Goal: Information Seeking & Learning: Check status

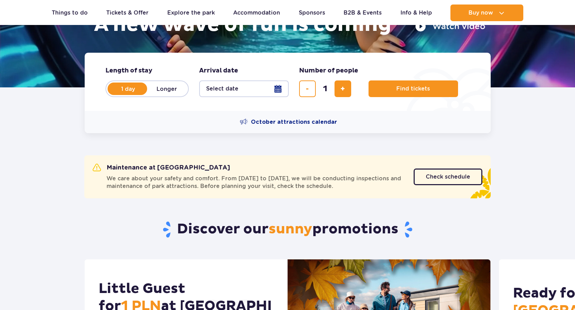
scroll to position [174, 0]
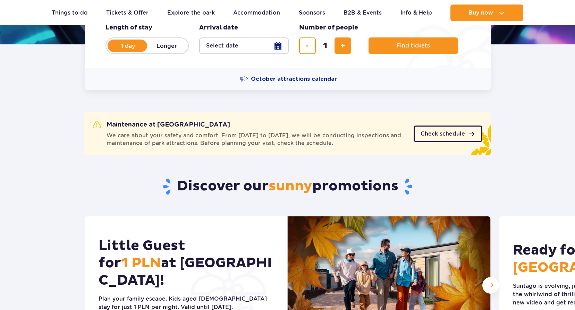
click at [441, 127] on link "Check schedule" at bounding box center [448, 134] width 69 height 17
click at [448, 138] on link "Check schedule" at bounding box center [448, 134] width 69 height 17
click at [431, 135] on span "Check schedule" at bounding box center [443, 134] width 44 height 6
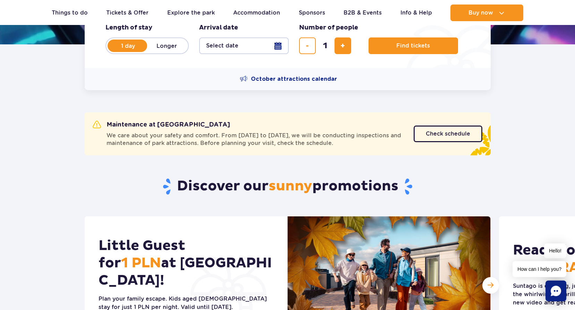
click at [285, 144] on span "We care about your safety and comfort. From October 6 to December 19, we will b…" at bounding box center [256, 139] width 299 height 15
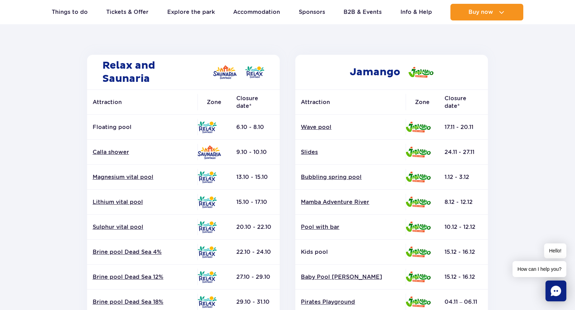
scroll to position [104, 0]
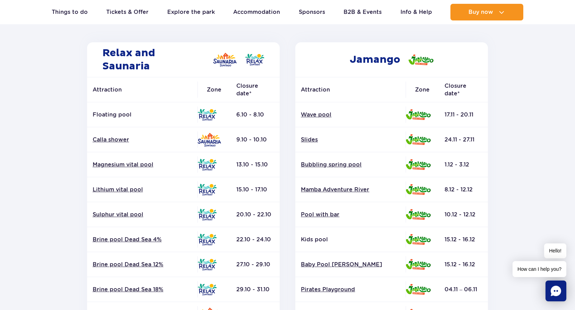
drag, startPoint x: 93, startPoint y: 114, endPoint x: 257, endPoint y: 108, distance: 164.3
click at [257, 108] on tr "Floating pool 6.10 - 8.10" at bounding box center [183, 114] width 193 height 25
click at [79, 141] on div "Relax and Saunaria Attraction Zone Closure date* Floating pool" at bounding box center [183, 230] width 209 height 376
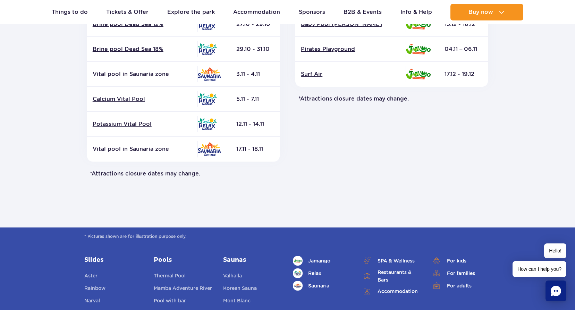
scroll to position [208, 0]
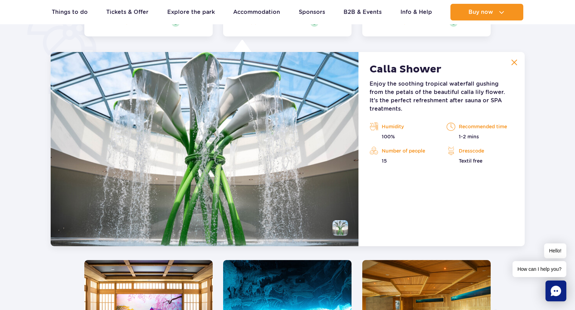
scroll to position [581, 0]
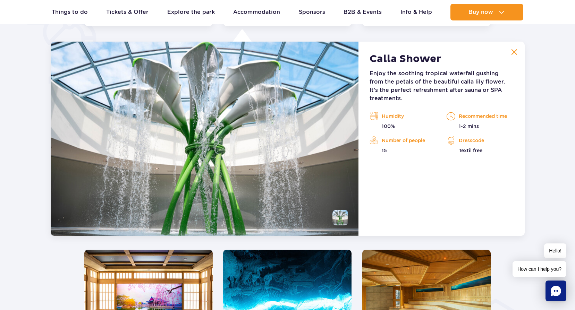
click at [288, 112] on img at bounding box center [205, 139] width 308 height 194
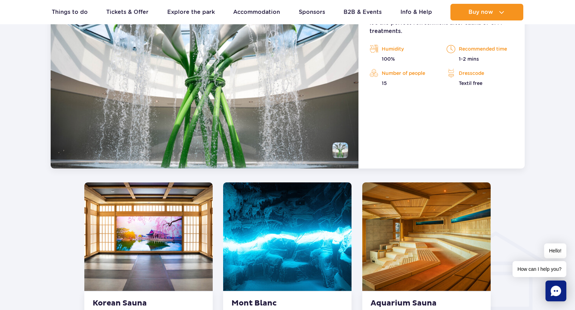
scroll to position [651, 0]
